Goal: Transaction & Acquisition: Purchase product/service

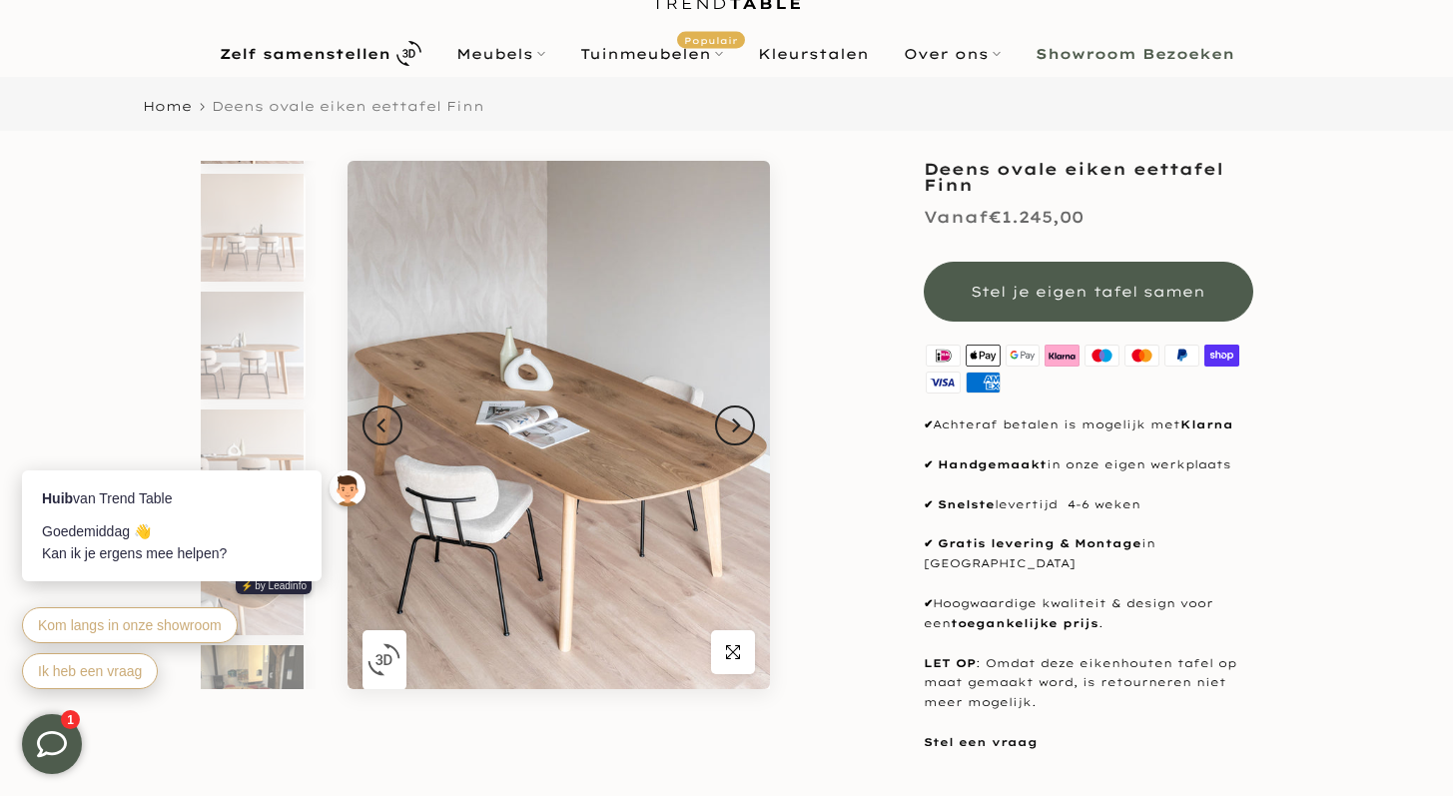
scroll to position [235, 0]
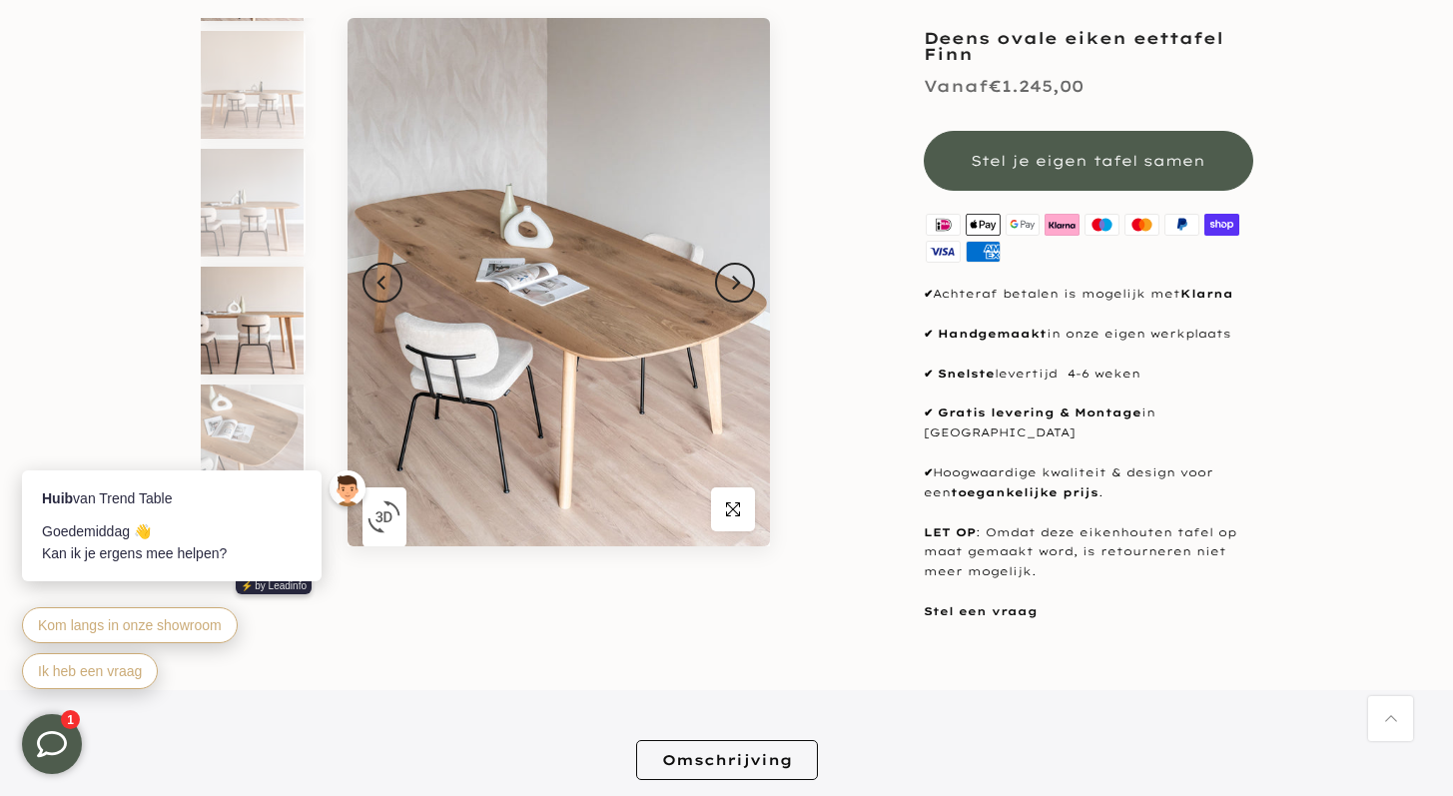
click at [232, 324] on img at bounding box center [252, 321] width 103 height 108
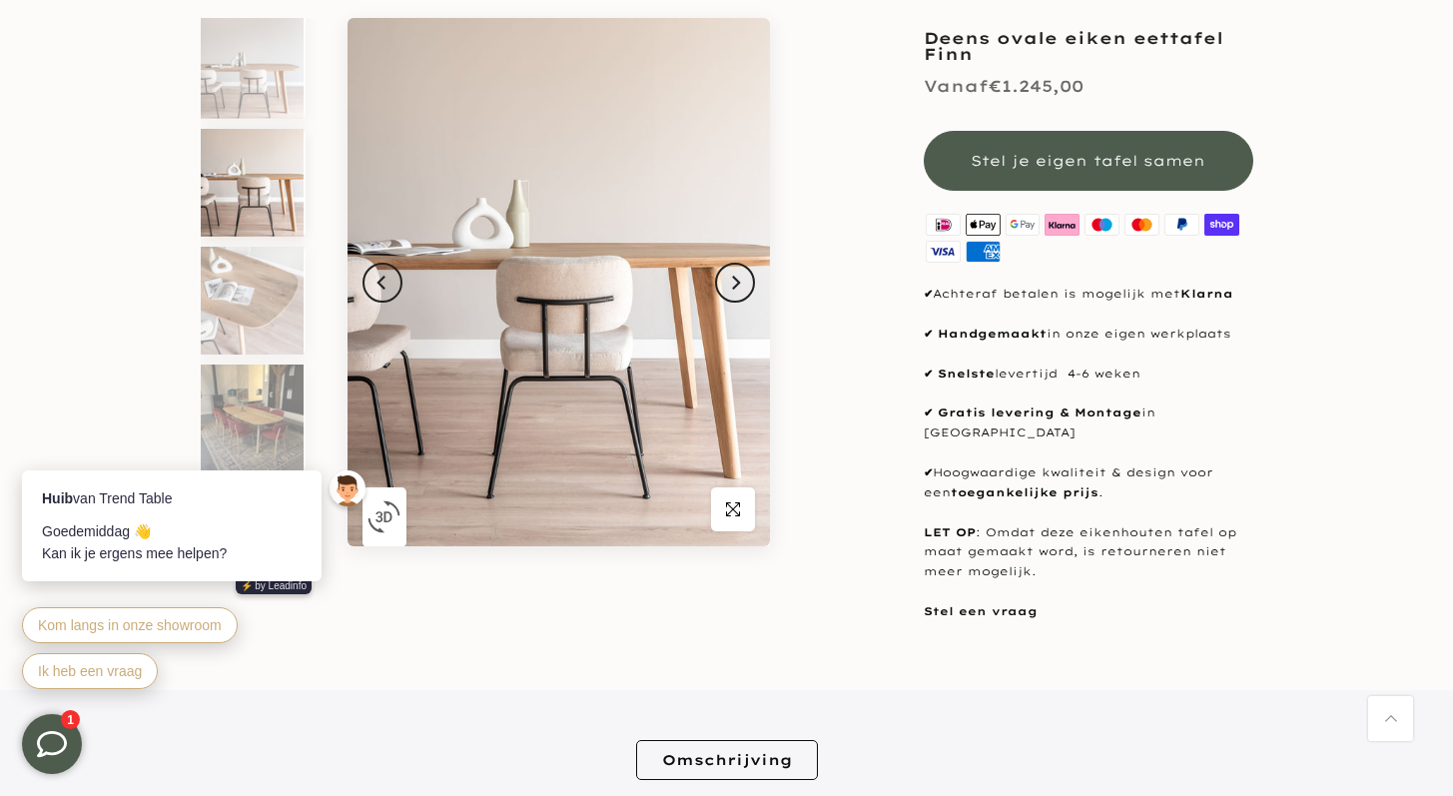
scroll to position [254, 0]
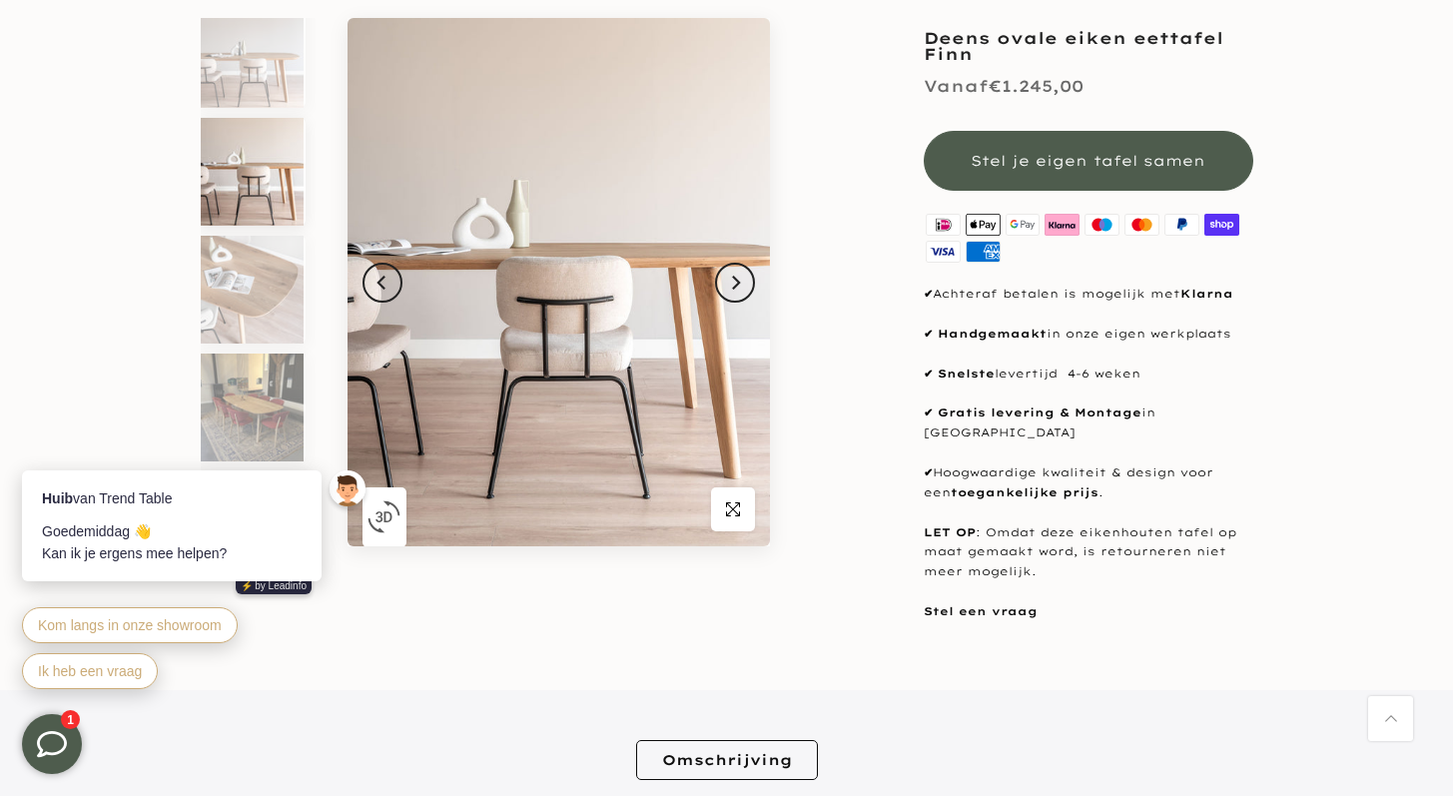
click at [239, 393] on body "Huib van Trend Table Goedemiddag 👋 Kan ik je ergens mee helpen? ⚡️ by Leadinfo …" at bounding box center [197, 544] width 390 height 342
click at [246, 399] on body "Huib van Trend Table Goedemiddag 👋 Kan ik je ergens mee helpen? ⚡️ by Leadinfo …" at bounding box center [197, 544] width 390 height 342
click at [738, 273] on button "Next" at bounding box center [735, 283] width 40 height 40
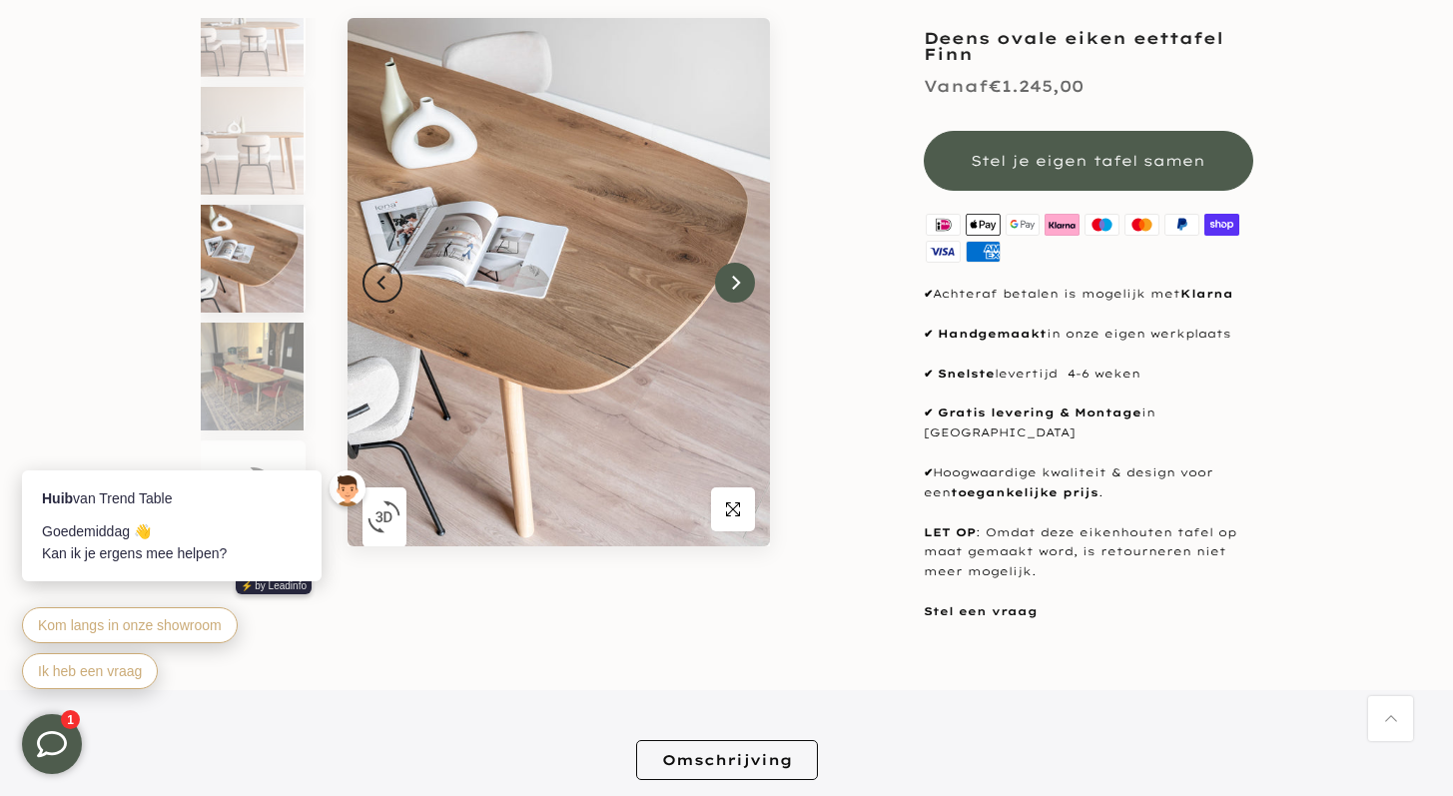
scroll to position [287, 0]
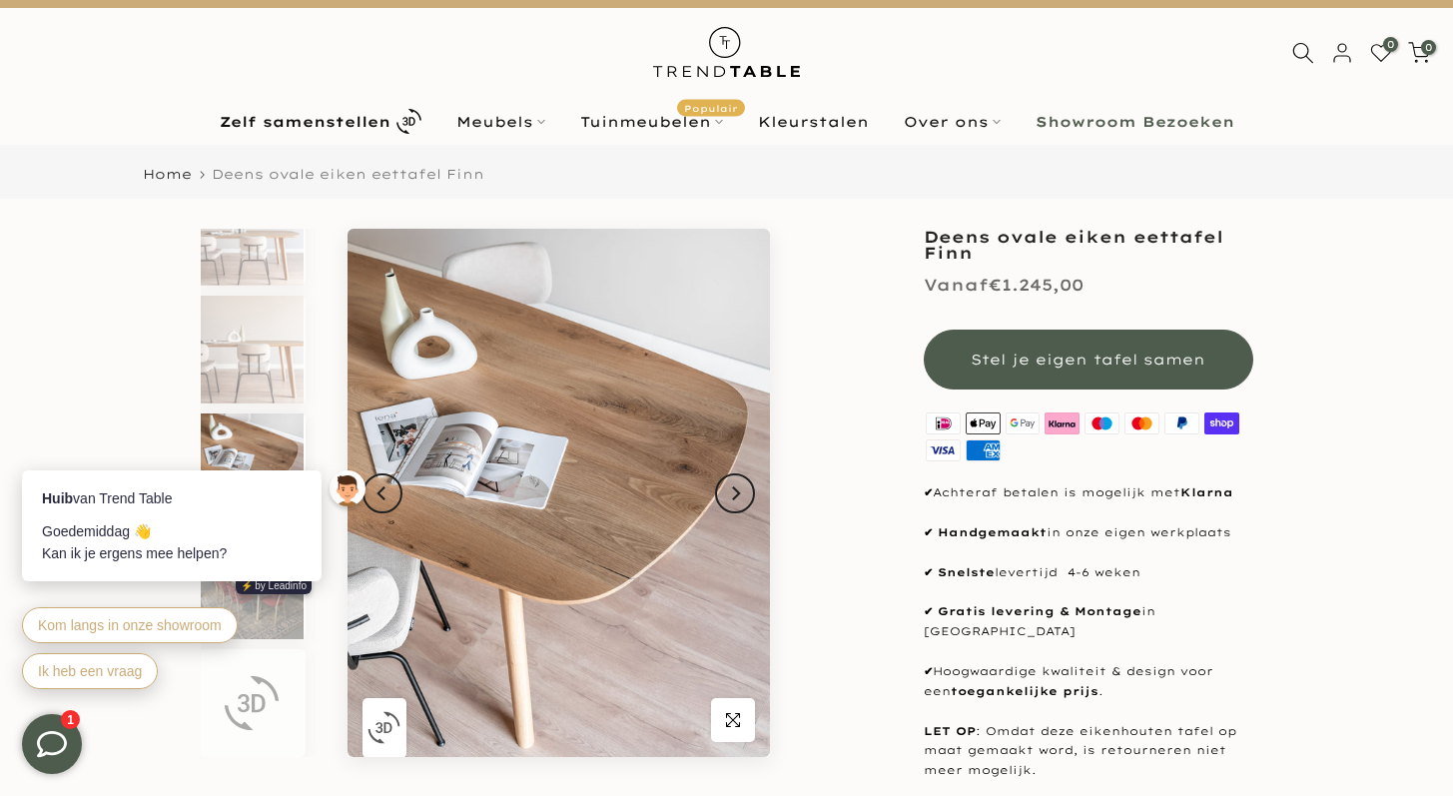
scroll to position [39, 0]
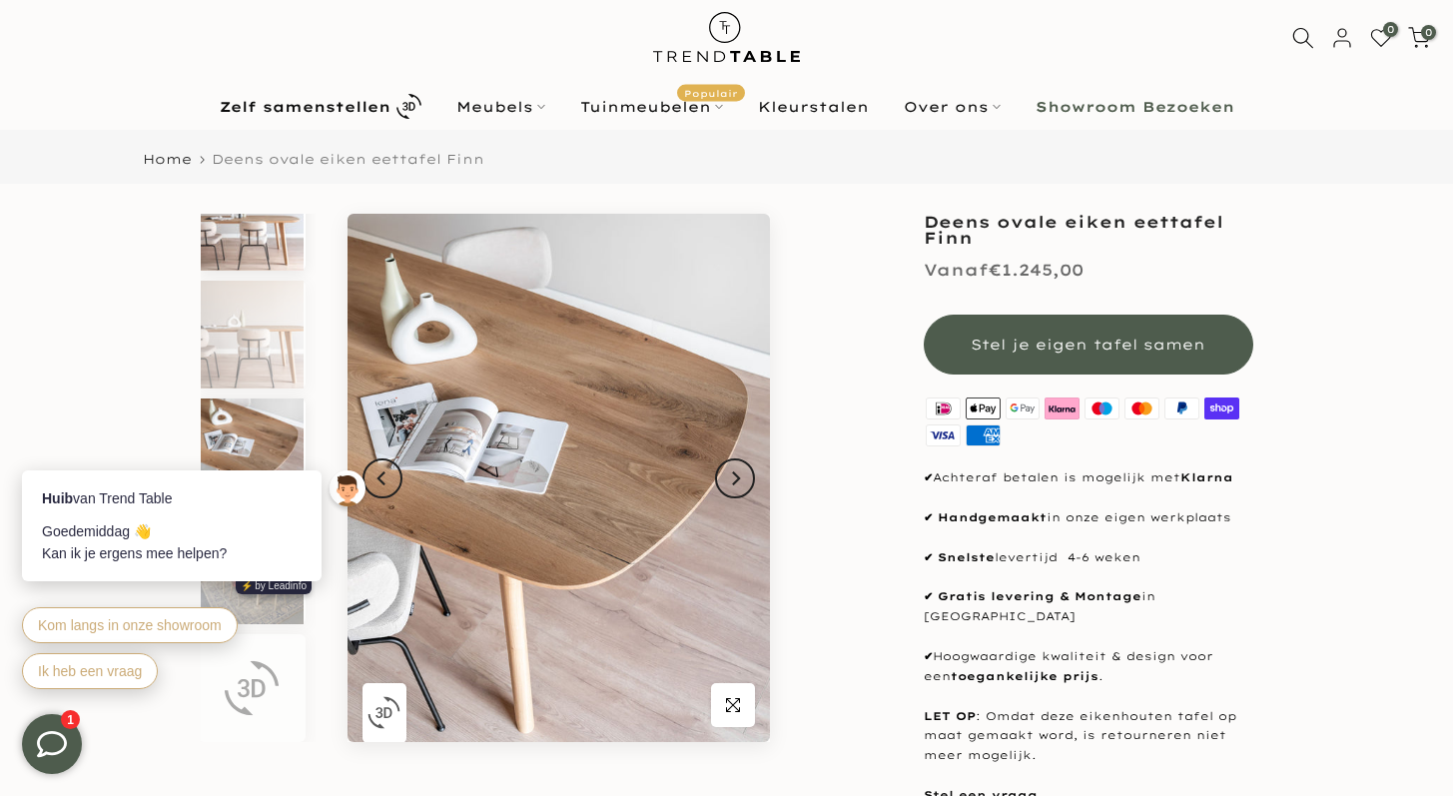
click at [282, 250] on img at bounding box center [252, 217] width 103 height 108
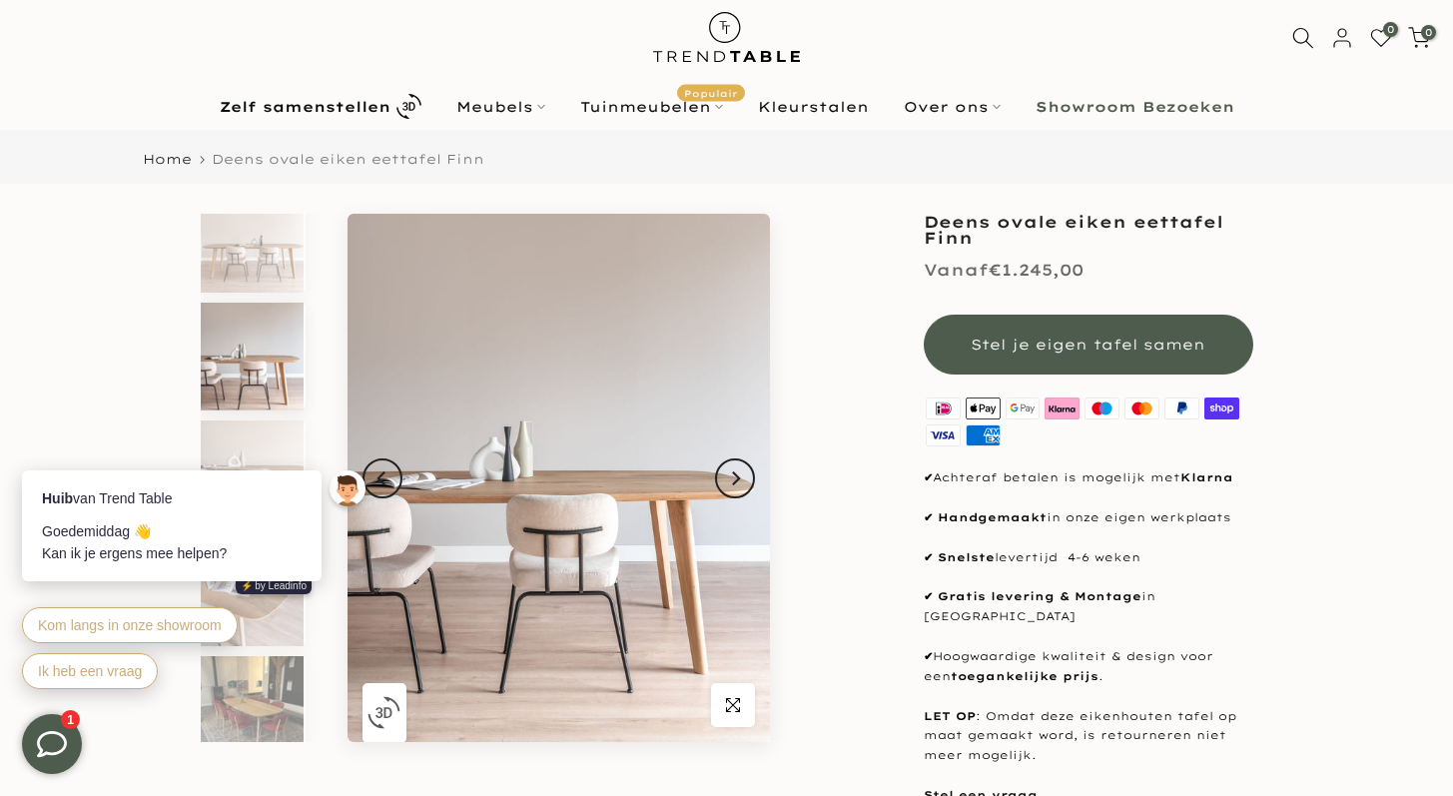
scroll to position [136, 0]
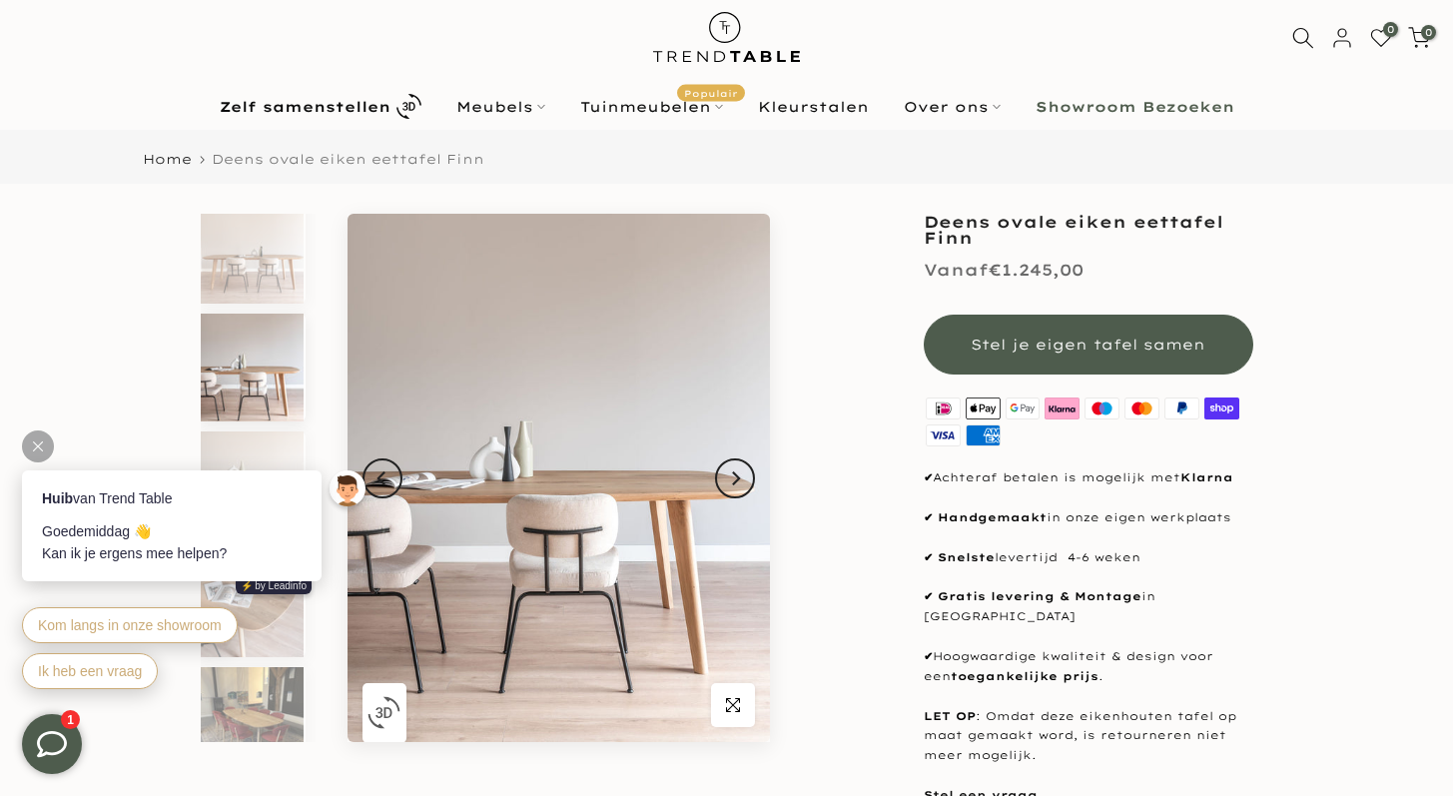
click at [40, 446] on icon at bounding box center [38, 446] width 10 height 10
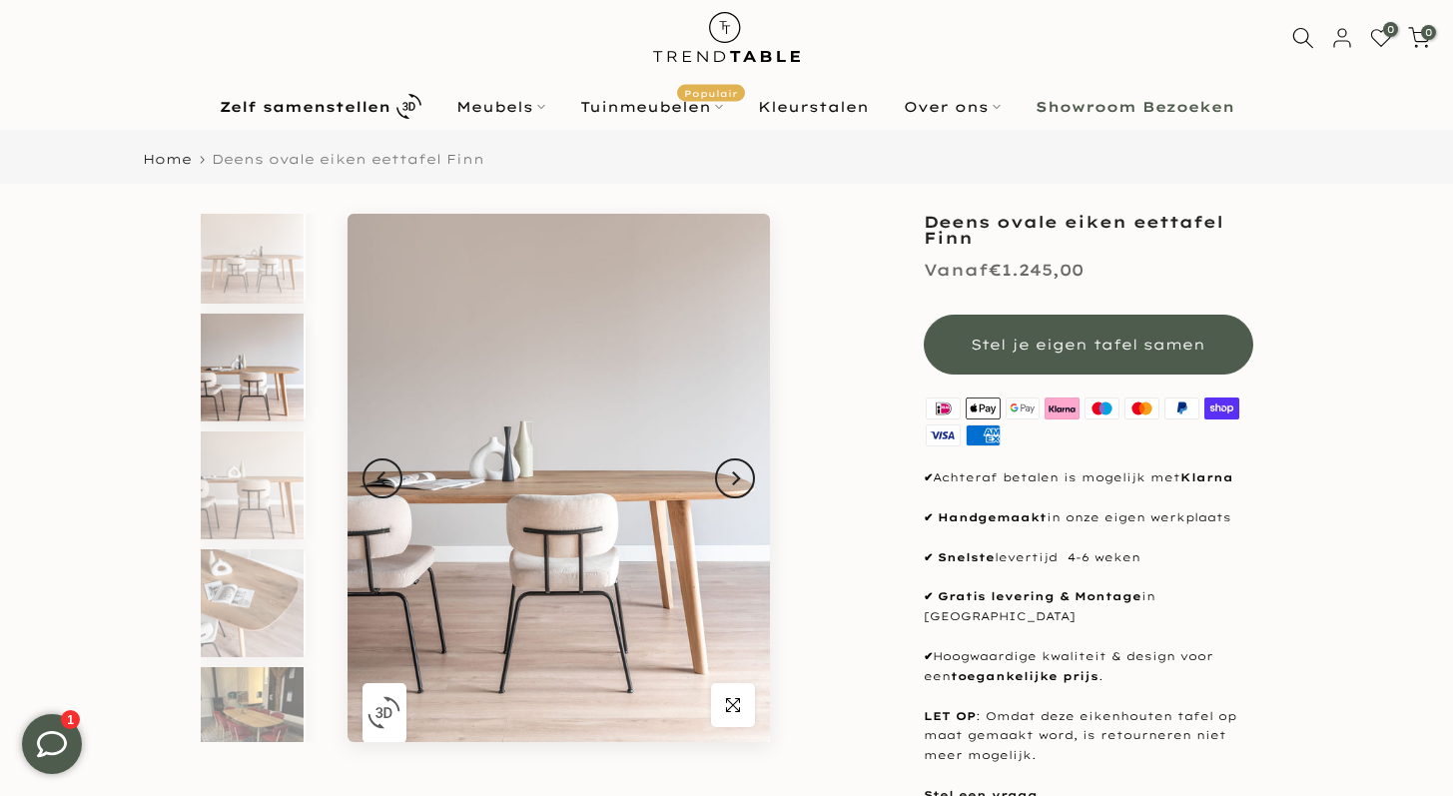
click at [244, 381] on img at bounding box center [252, 368] width 103 height 108
click at [259, 713] on img at bounding box center [252, 721] width 103 height 108
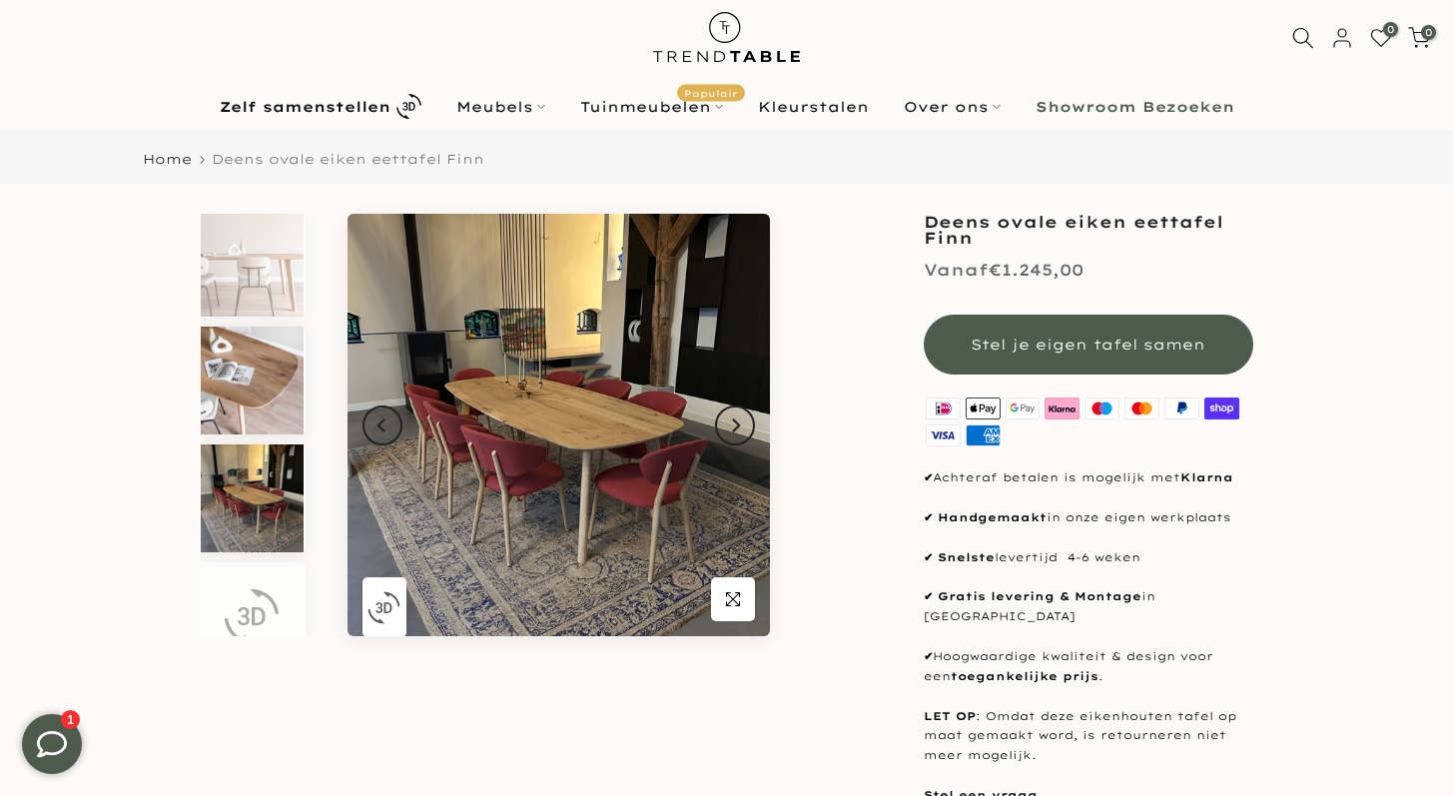
scroll to position [230, 0]
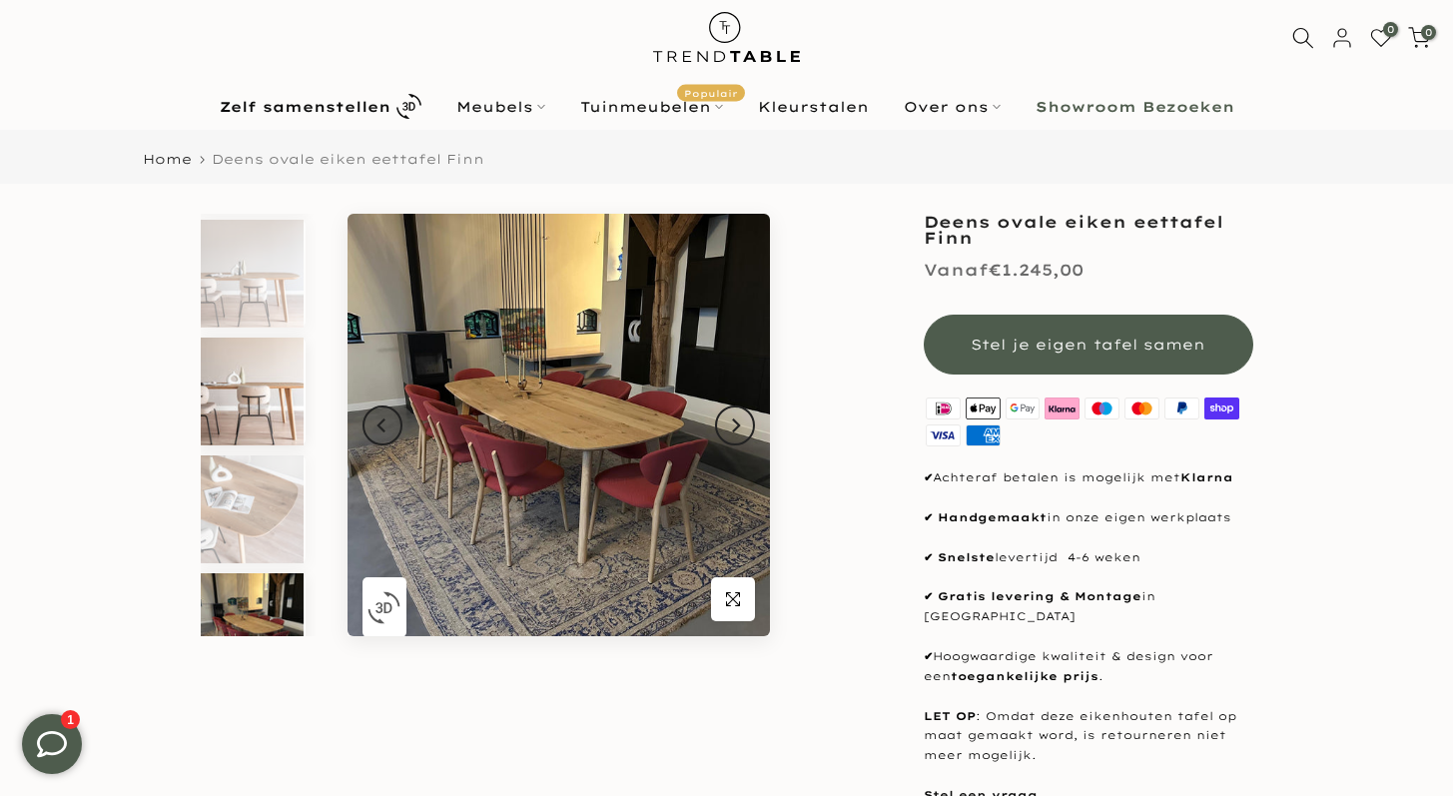
click at [255, 398] on img at bounding box center [252, 392] width 103 height 108
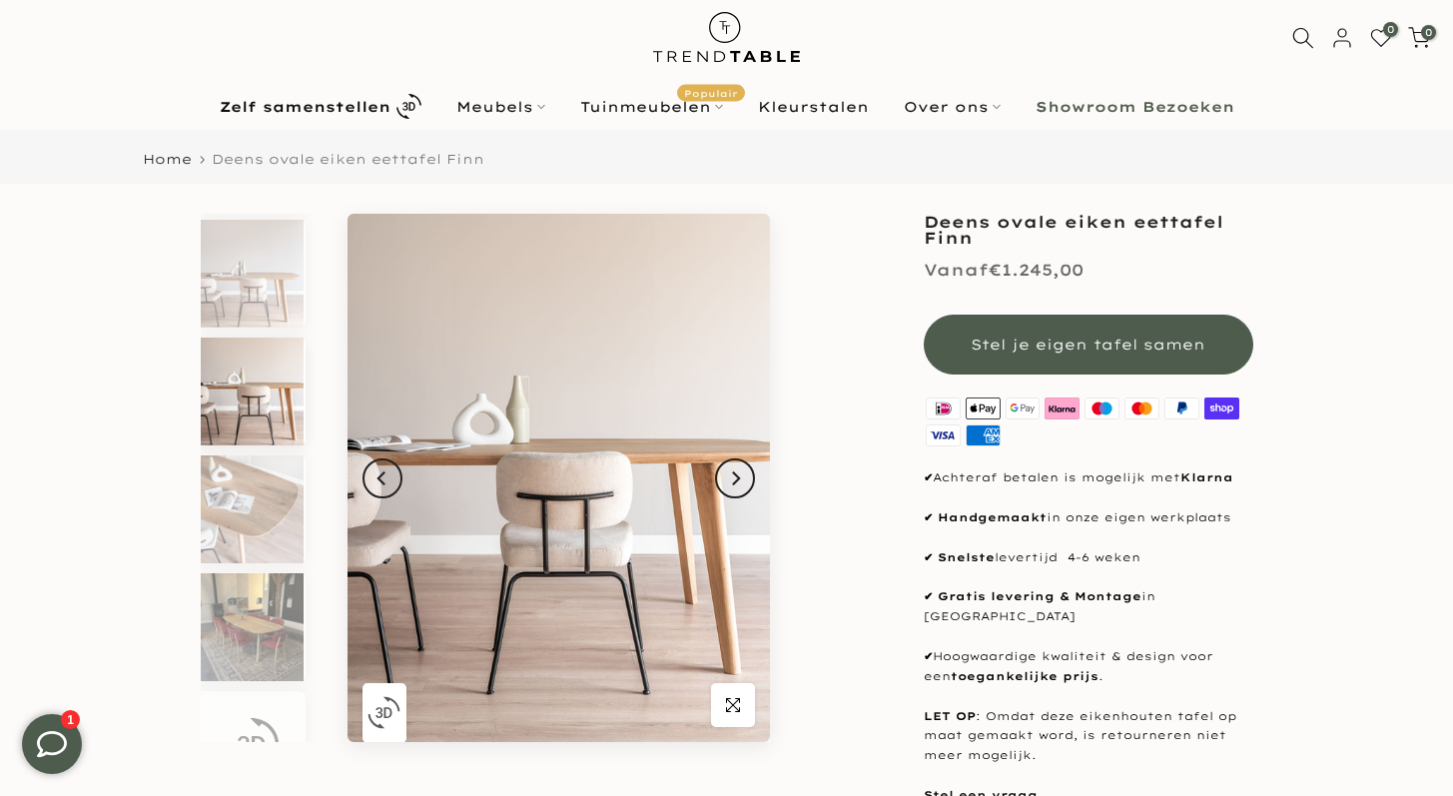
scroll to position [254, 0]
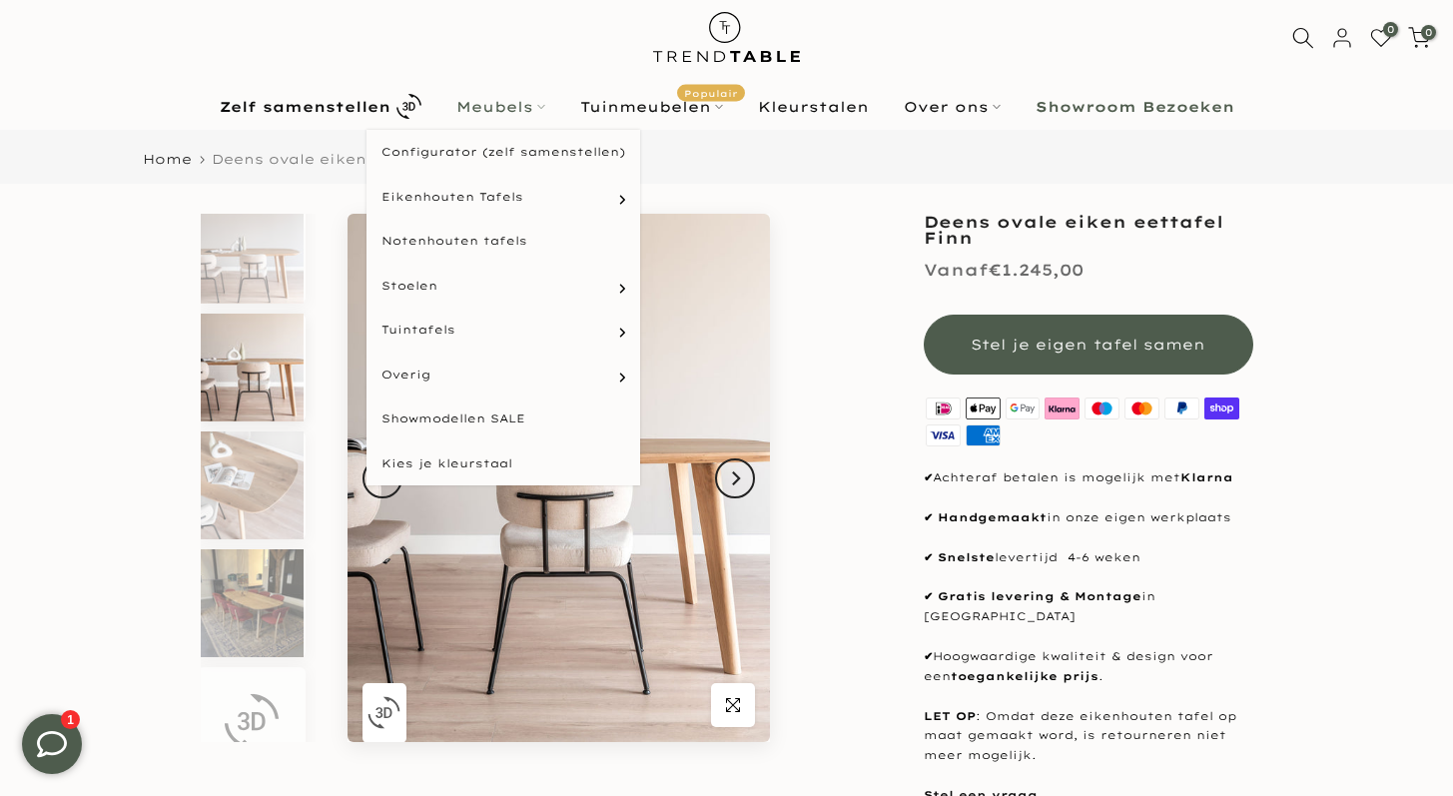
click at [501, 100] on link "Meubels" at bounding box center [500, 107] width 124 height 24
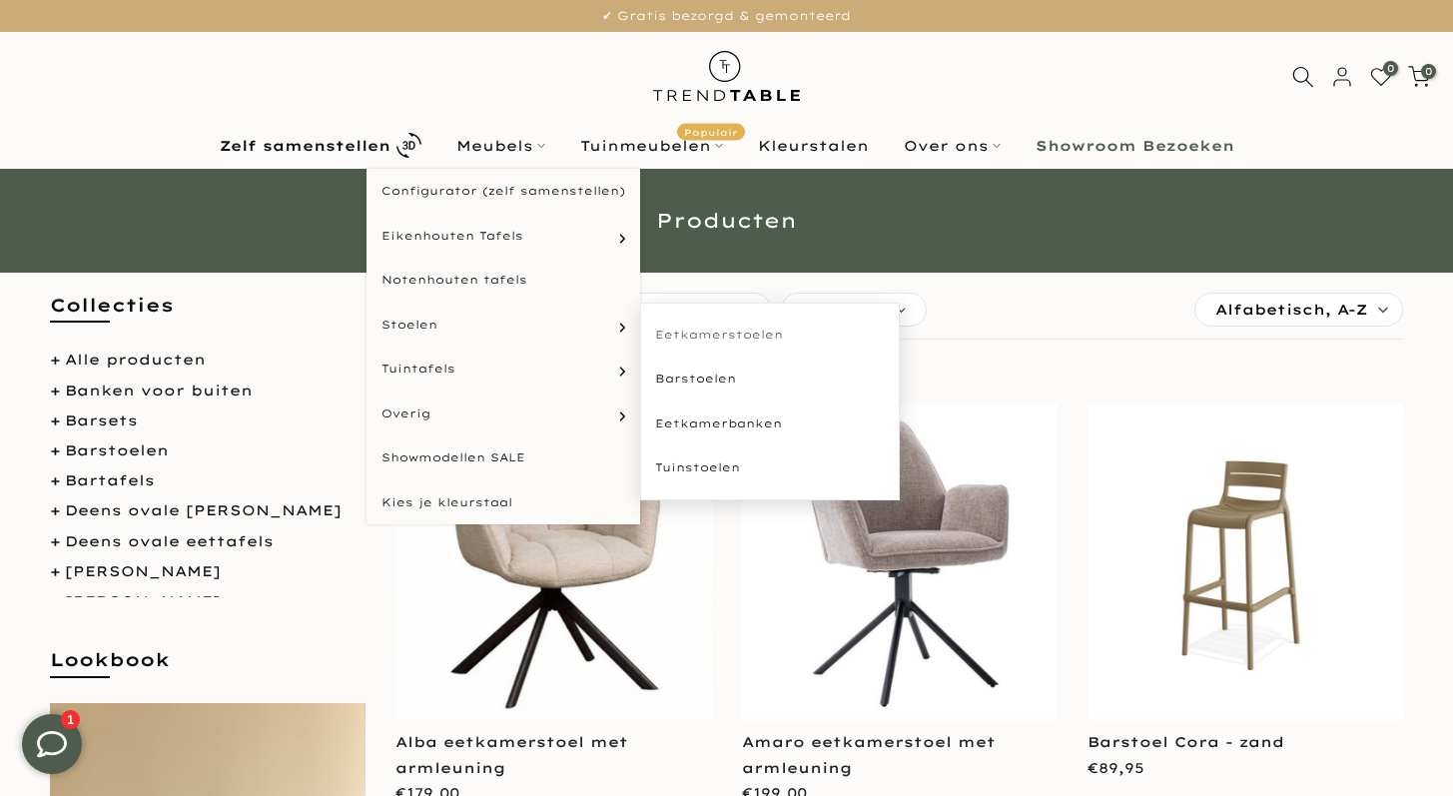
click at [671, 334] on link "Eetkamerstoelen" at bounding box center [770, 335] width 260 height 45
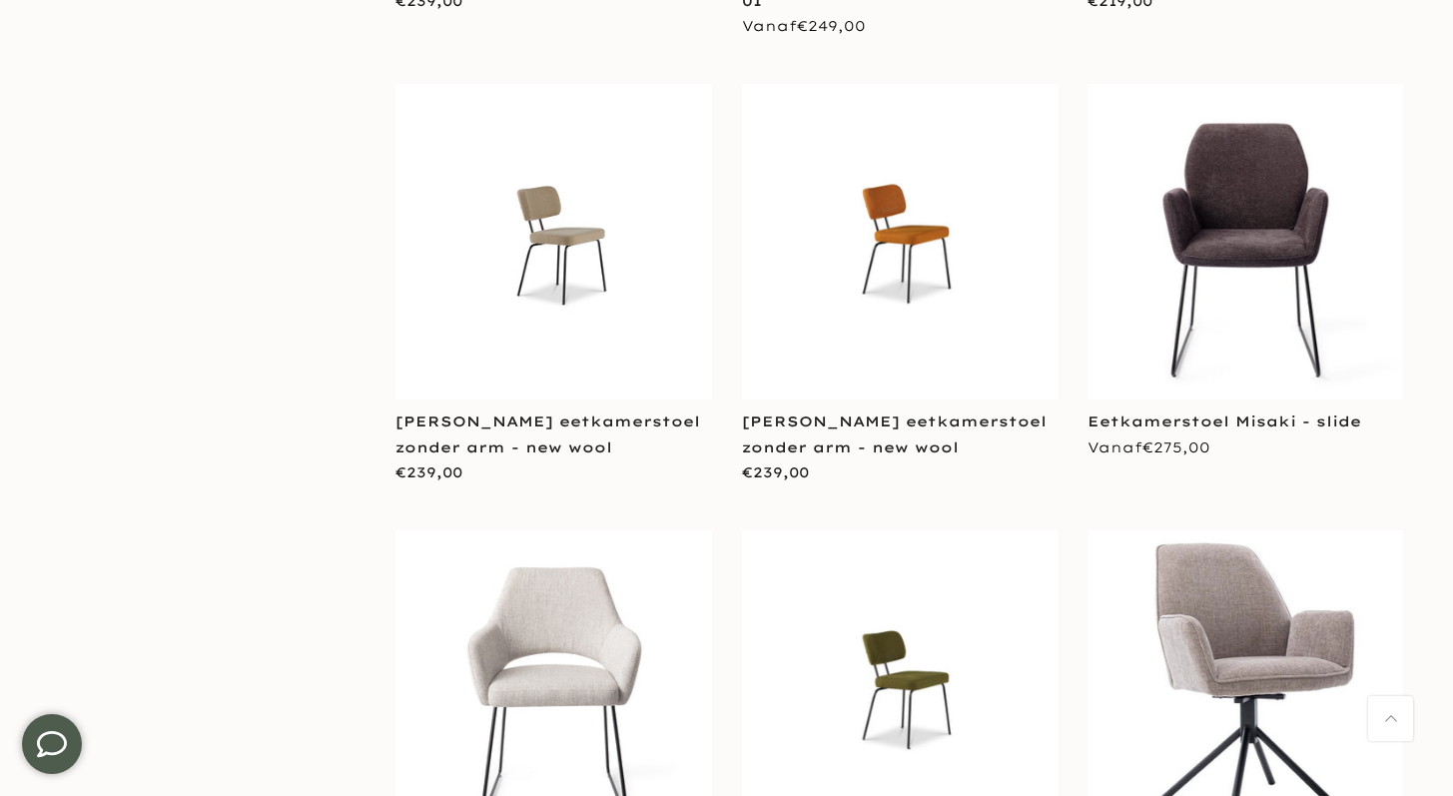
scroll to position [1815, 0]
click at [564, 254] on img at bounding box center [554, 242] width 316 height 155
